Goal: Check status: Check status

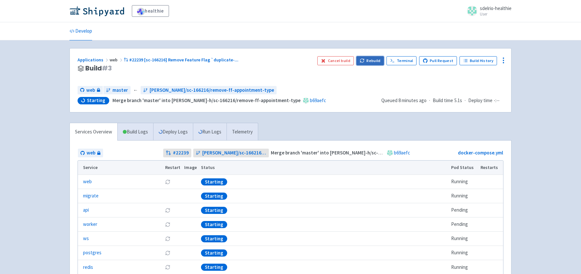
click at [372, 61] on button "Rebuild" at bounding box center [371, 60] width 28 height 9
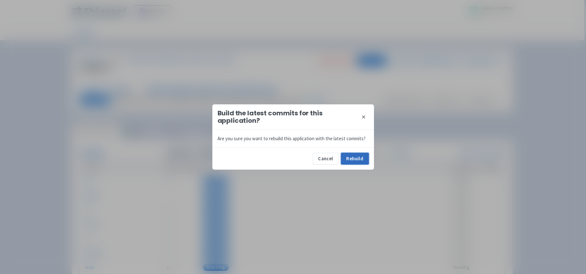
click at [360, 158] on button "Rebuild" at bounding box center [355, 159] width 28 height 12
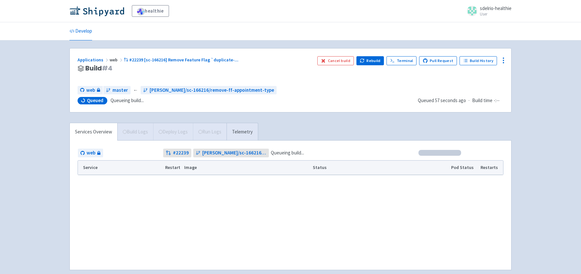
click at [48, 196] on div "healthie sdelrio-healthie User Profile Sign out Develop" at bounding box center [290, 143] width 581 height 286
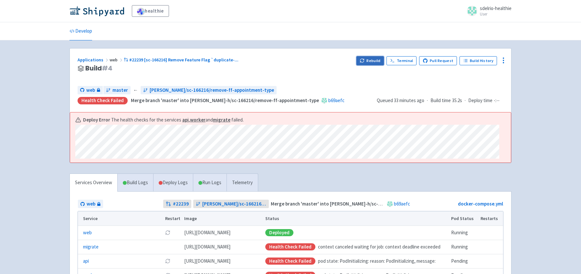
click at [374, 61] on button "Rebuild" at bounding box center [371, 60] width 28 height 9
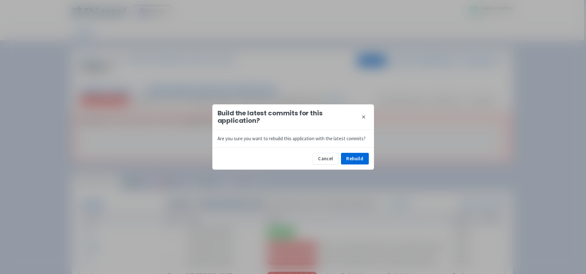
click at [365, 115] on icon at bounding box center [363, 116] width 5 height 5
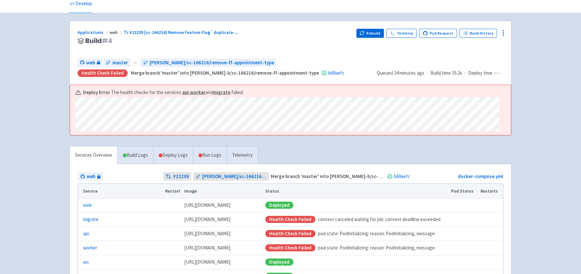
scroll to position [56, 0]
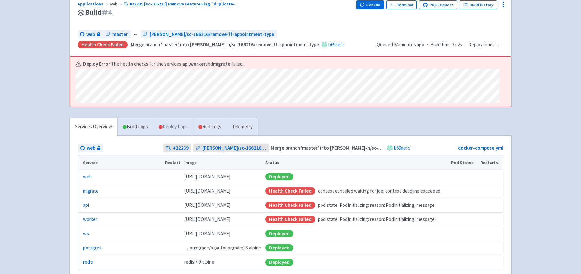
click at [179, 124] on link "Deploy Logs" at bounding box center [173, 127] width 40 height 18
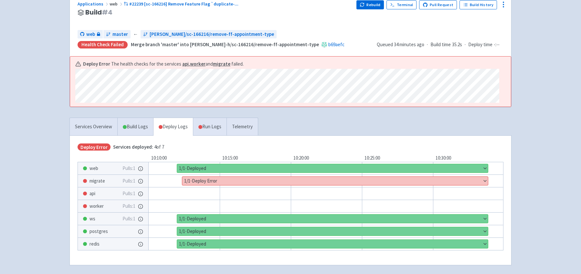
click at [217, 182] on button "Show details" at bounding box center [335, 181] width 306 height 8
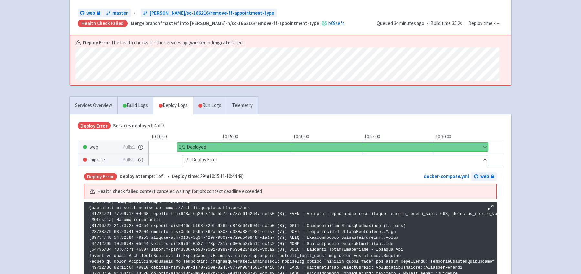
scroll to position [173, 0]
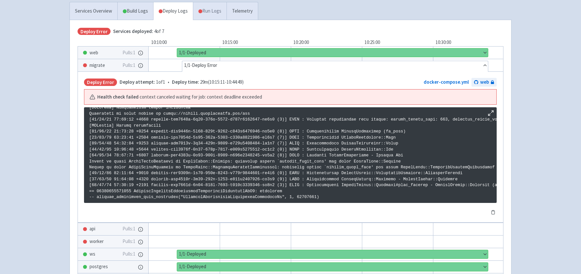
click at [209, 11] on link "Run Logs" at bounding box center [210, 11] width 34 height 18
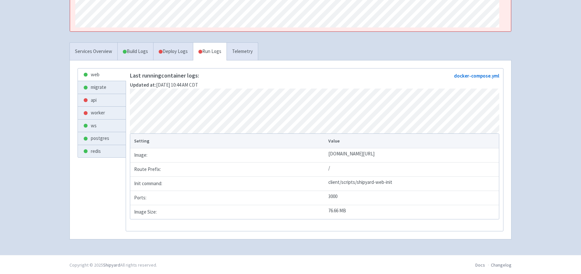
scroll to position [126, 0]
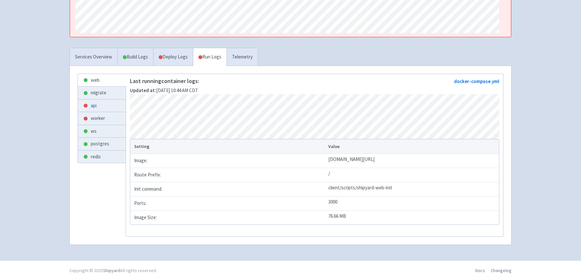
click at [94, 106] on link "api" at bounding box center [102, 106] width 48 height 13
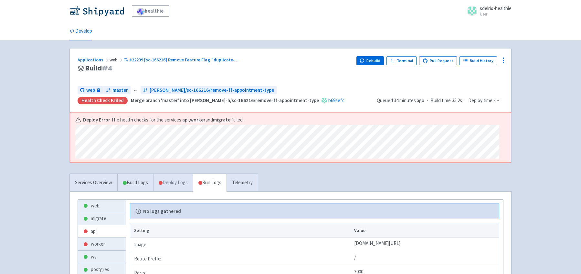
click at [181, 185] on link "Deploy Logs" at bounding box center [173, 183] width 40 height 18
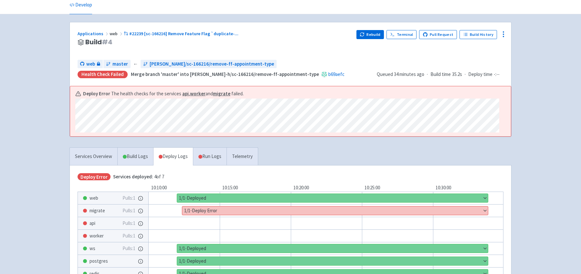
scroll to position [83, 0]
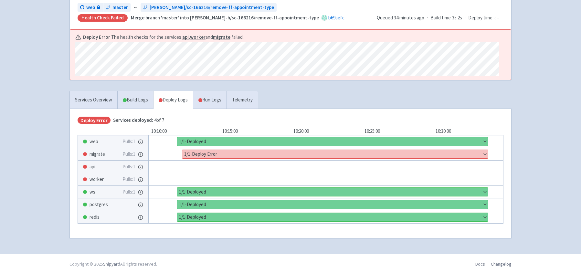
click at [216, 156] on button "Show details" at bounding box center [335, 154] width 306 height 8
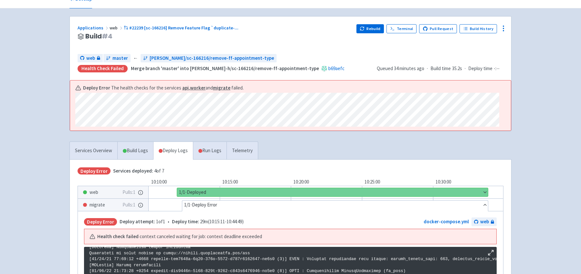
scroll to position [0, 0]
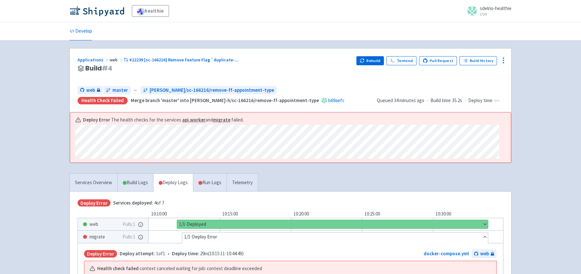
click at [45, 36] on div "Develop" at bounding box center [290, 31] width 581 height 18
click at [375, 61] on button "Rebuild" at bounding box center [371, 60] width 28 height 9
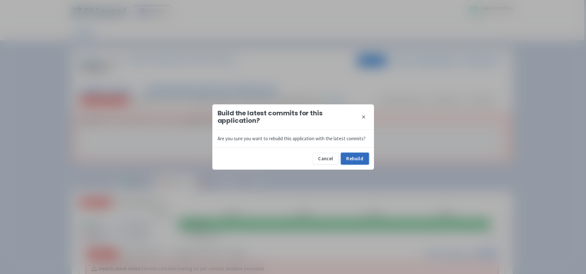
click at [354, 159] on button "Rebuild" at bounding box center [355, 159] width 28 height 12
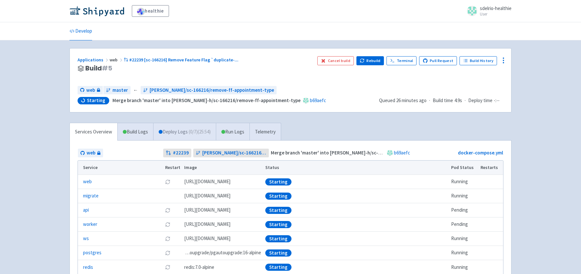
click at [186, 133] on link "Deploy Logs ( 0 / 7 ) (25:54)" at bounding box center [184, 132] width 63 height 18
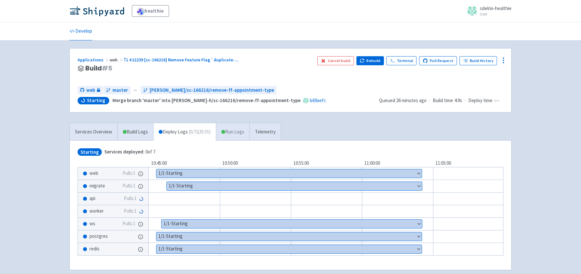
click at [232, 133] on link "Run Logs" at bounding box center [233, 132] width 34 height 18
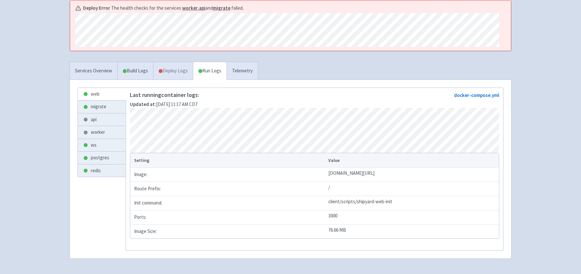
click at [174, 74] on link "Deploy Logs" at bounding box center [173, 71] width 40 height 18
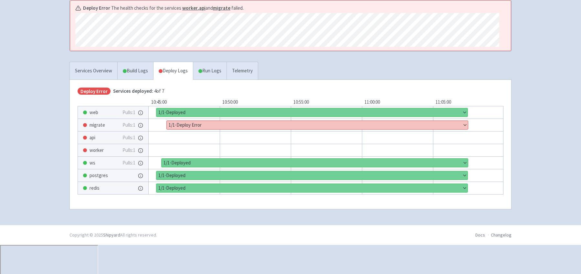
scroll to position [83, 0]
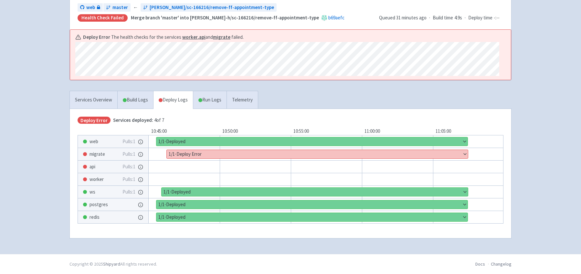
click at [201, 156] on button "Show details" at bounding box center [317, 154] width 301 height 8
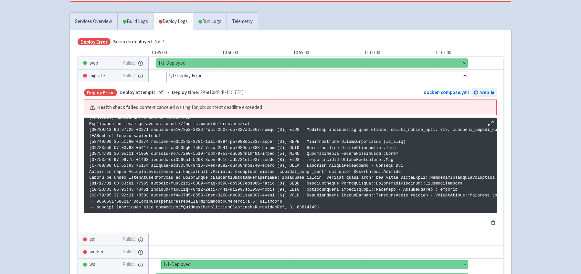
scroll to position [151, 0]
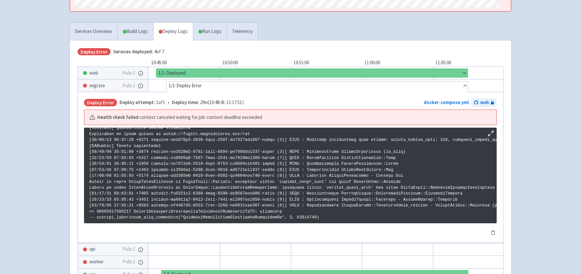
click at [62, 106] on div "healthie sdelrio-healthie User Profile Sign out Develop" at bounding box center [290, 90] width 581 height 482
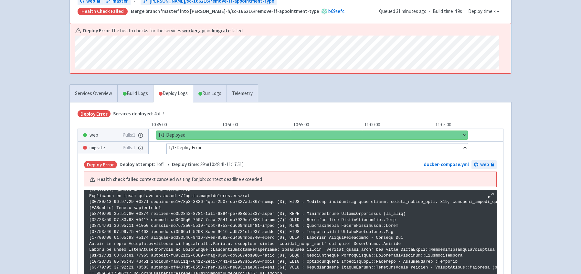
scroll to position [0, 0]
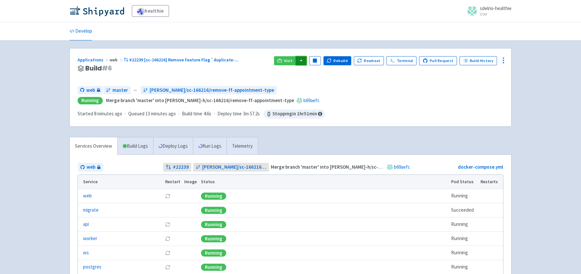
click at [307, 60] on button "button" at bounding box center [301, 60] width 11 height 9
click at [323, 83] on link "web (web)" at bounding box center [314, 84] width 37 height 10
